Goal: Task Accomplishment & Management: Manage account settings

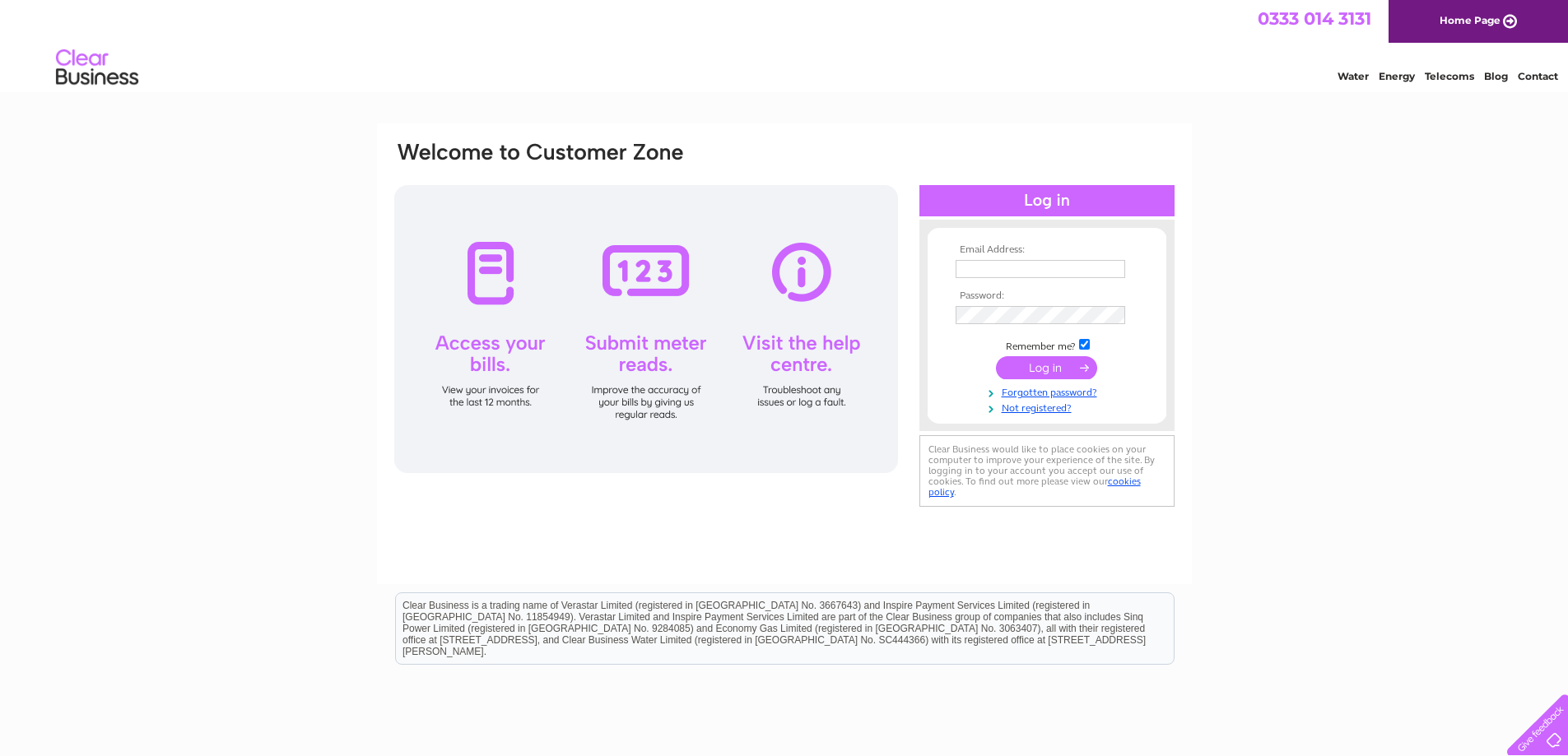
click at [1064, 272] on input "text" at bounding box center [1041, 269] width 170 height 18
type input "[EMAIL_ADDRESS][DOMAIN_NAME]"
click at [1001, 373] on input "submit" at bounding box center [1046, 368] width 101 height 23
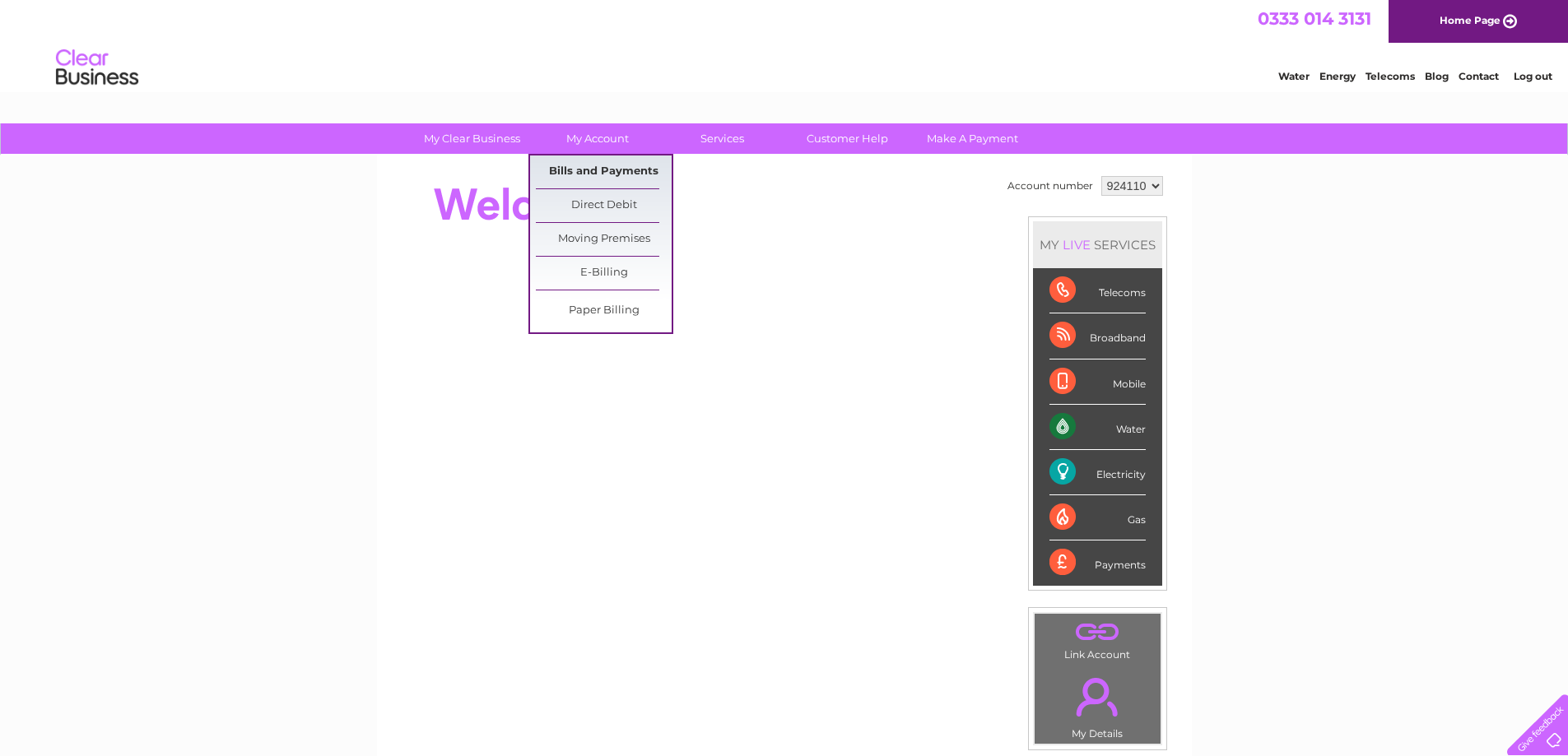
click at [619, 179] on link "Bills and Payments" at bounding box center [603, 172] width 135 height 33
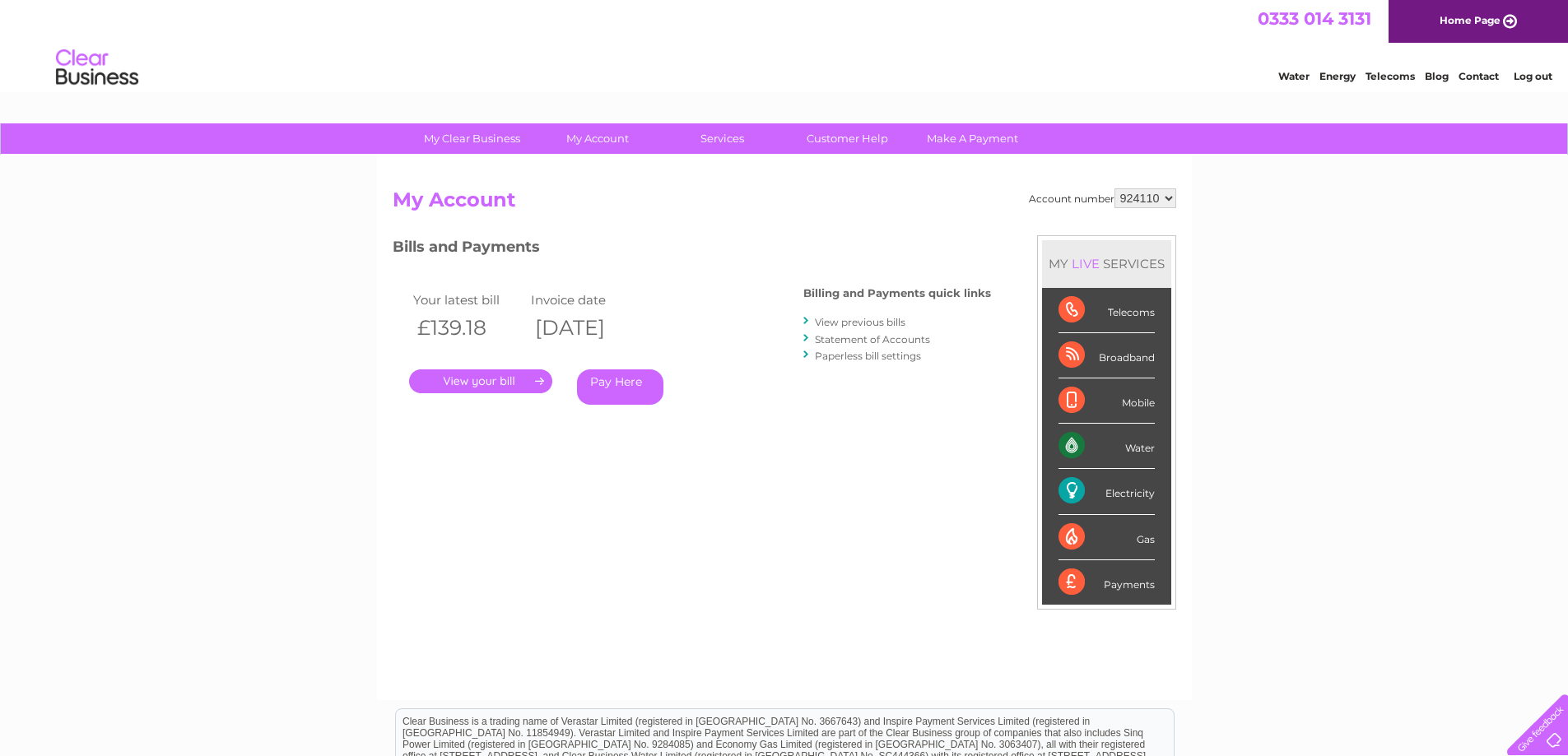
click at [526, 378] on link "." at bounding box center [480, 381] width 143 height 24
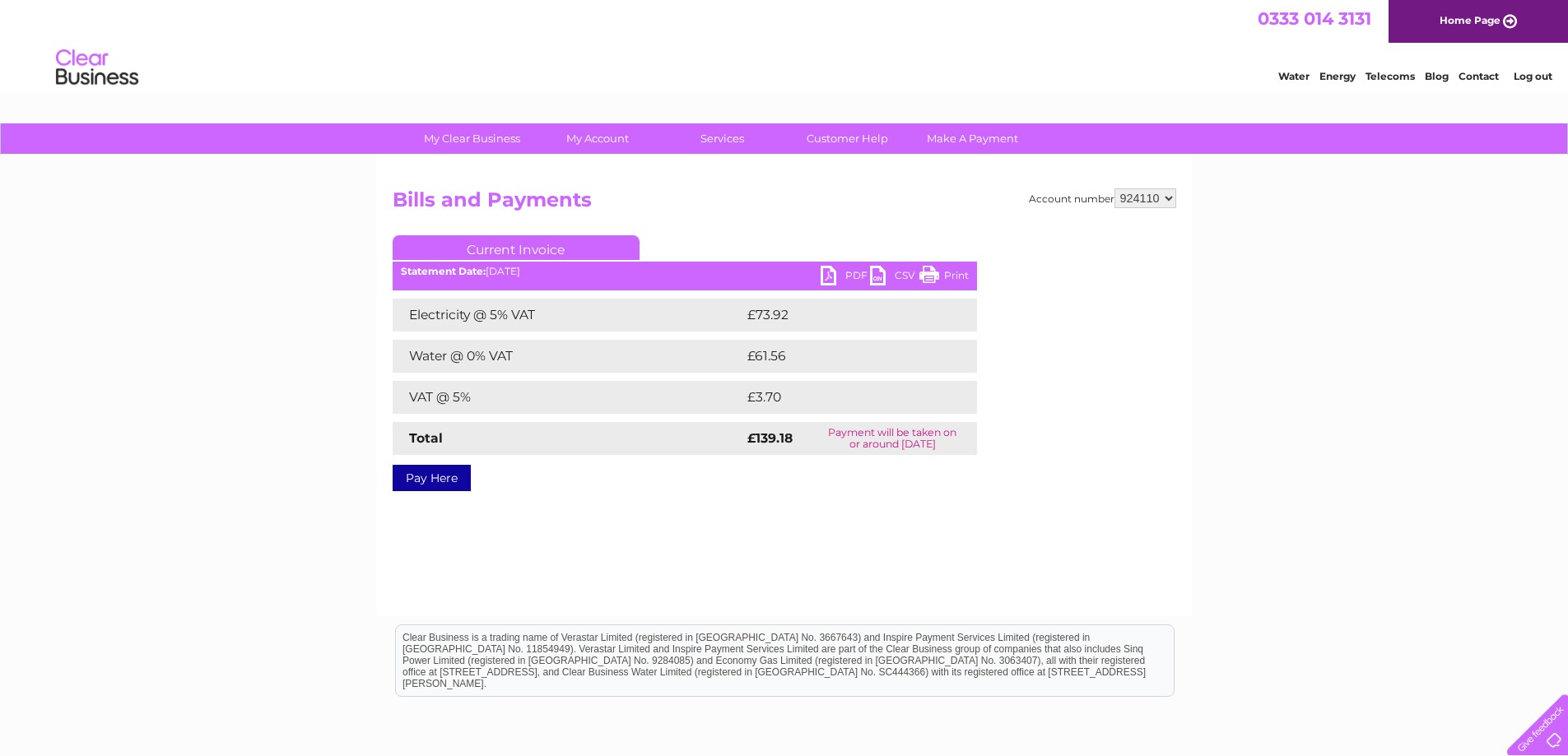
click at [848, 280] on link "PDF" at bounding box center [845, 278] width 49 height 24
